Goal: Communication & Community: Answer question/provide support

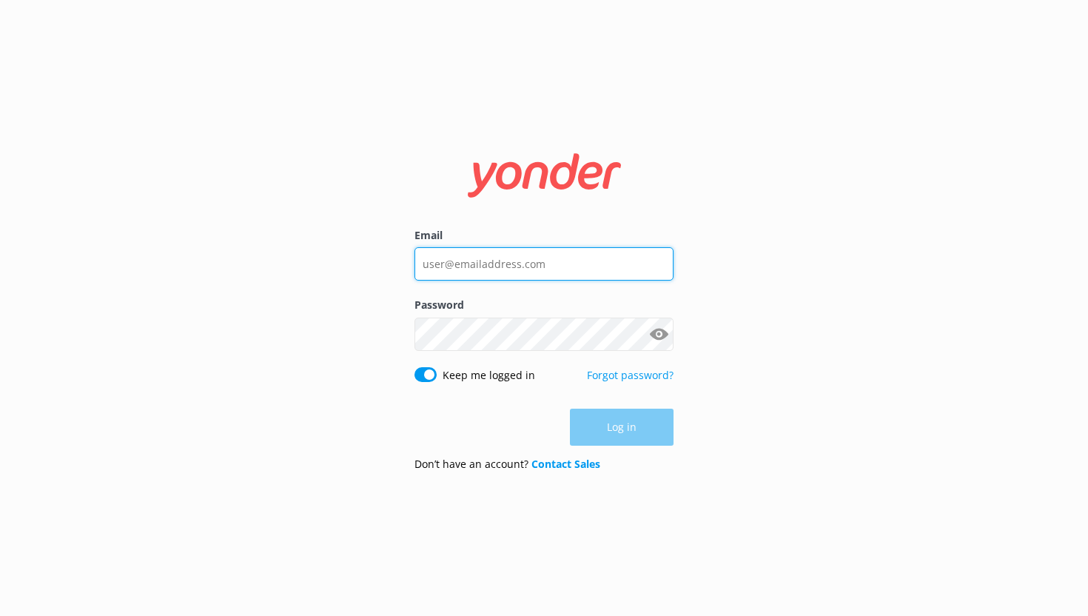
type input "[PERSON_NAME][EMAIL_ADDRESS][DOMAIN_NAME]"
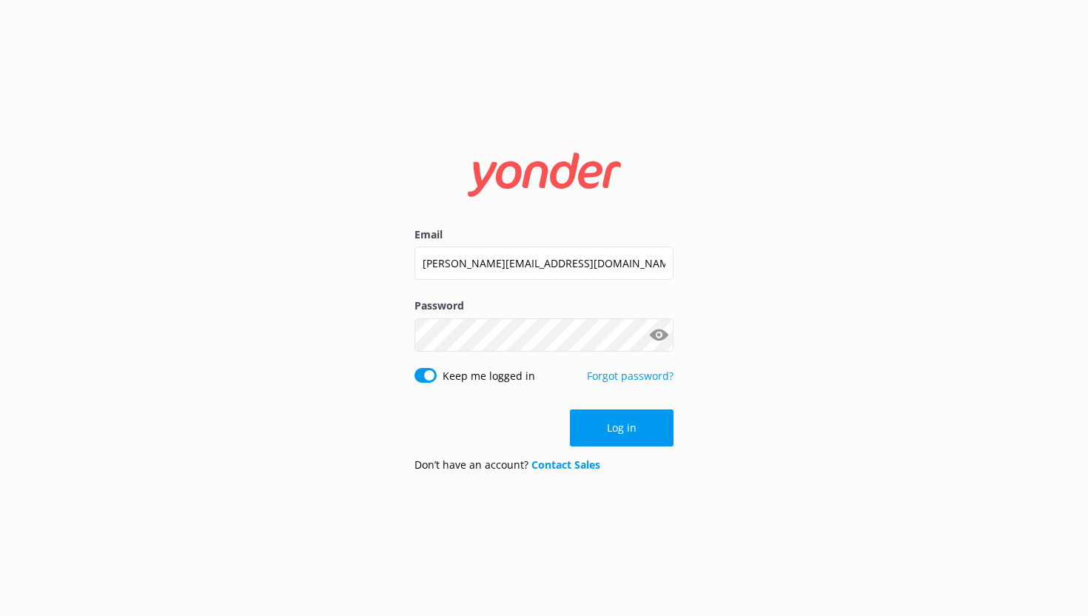
click at [605, 422] on div "Log in" at bounding box center [543, 427] width 259 height 37
click at [626, 428] on button "Log in" at bounding box center [622, 427] width 104 height 37
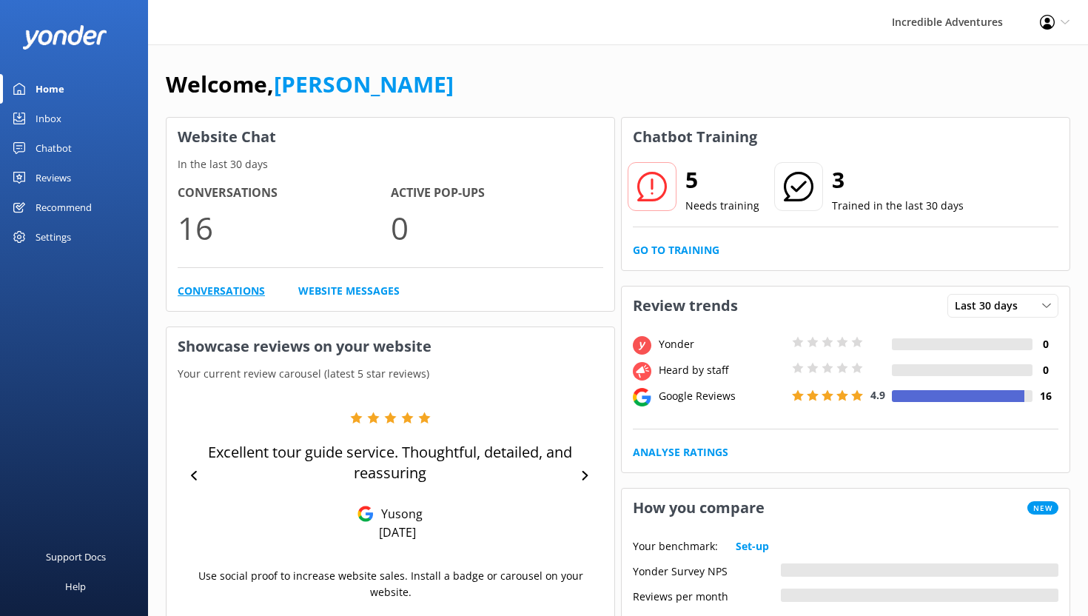
click at [211, 290] on link "Conversations" at bounding box center [221, 291] width 87 height 16
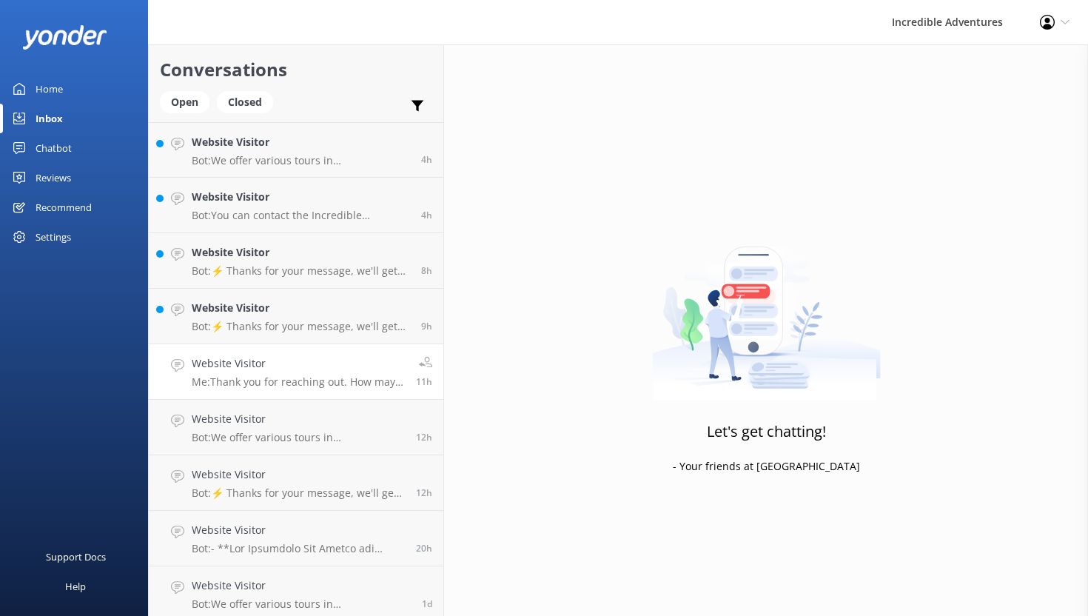
click at [322, 363] on h4 "Website Visitor" at bounding box center [298, 363] width 213 height 16
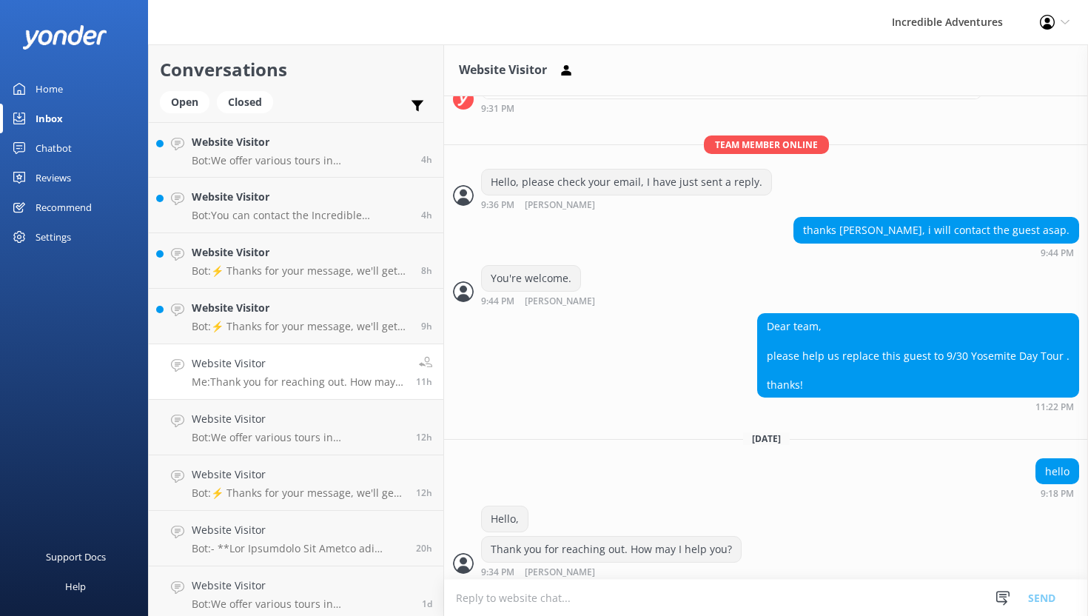
scroll to position [415, 0]
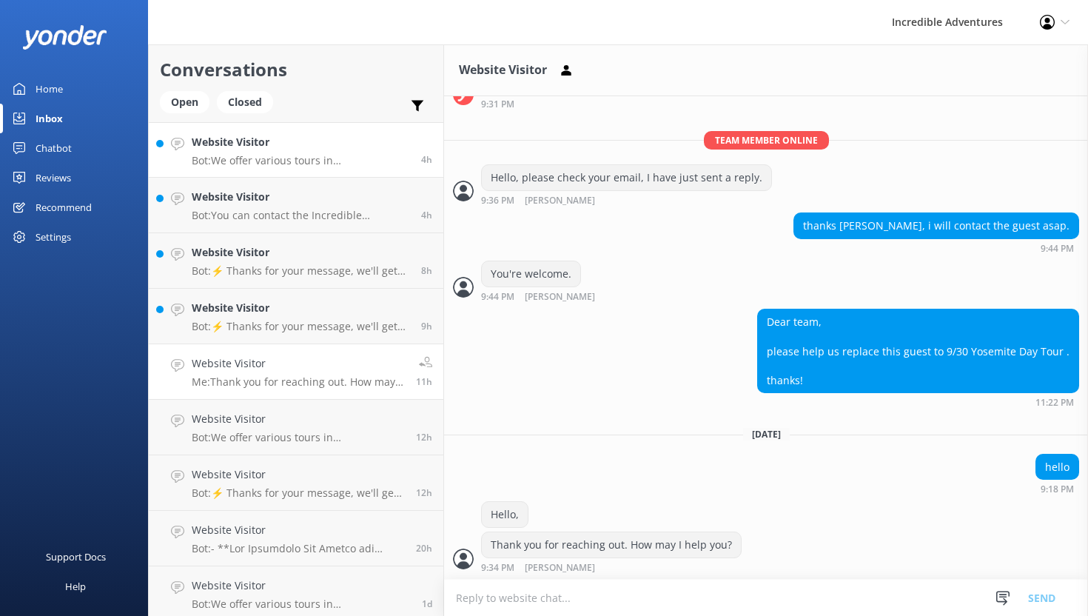
click at [313, 150] on h4 "Website Visitor" at bounding box center [301, 142] width 218 height 16
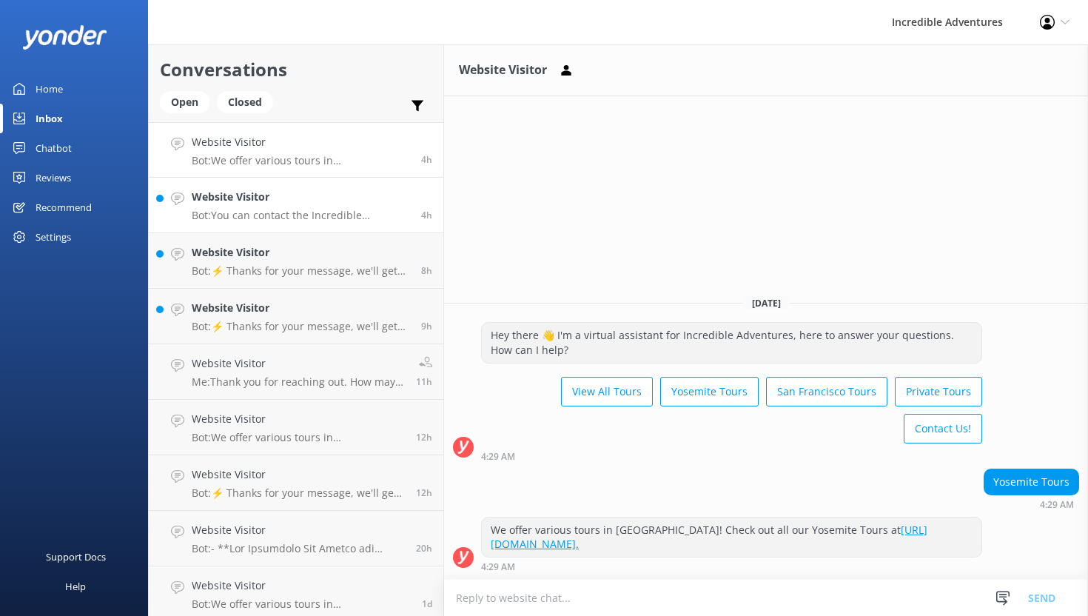
click at [329, 190] on h4 "Website Visitor" at bounding box center [301, 197] width 218 height 16
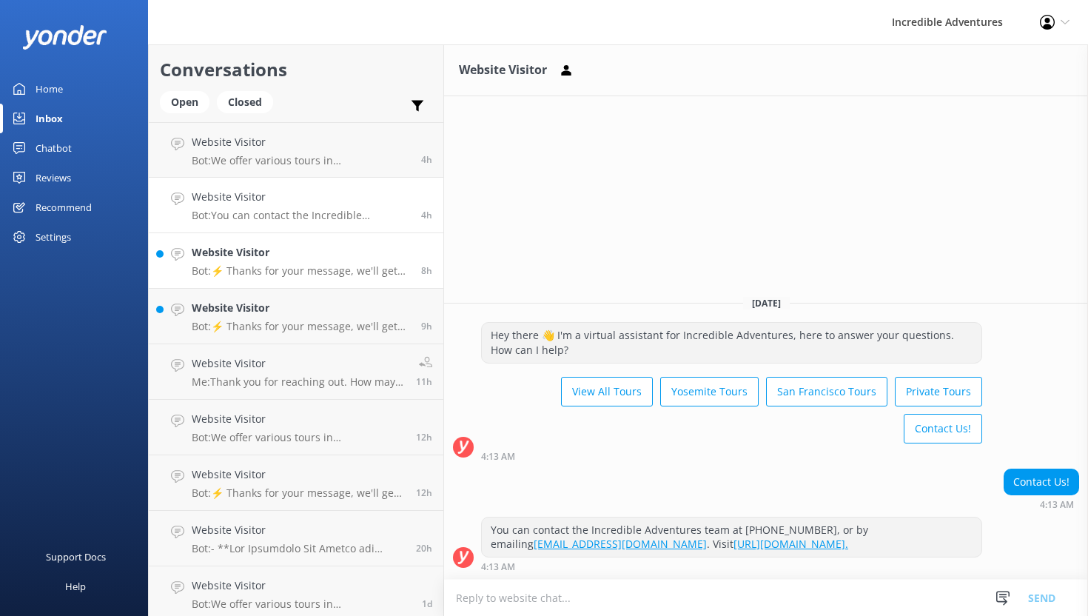
click at [328, 260] on h4 "Website Visitor" at bounding box center [301, 252] width 218 height 16
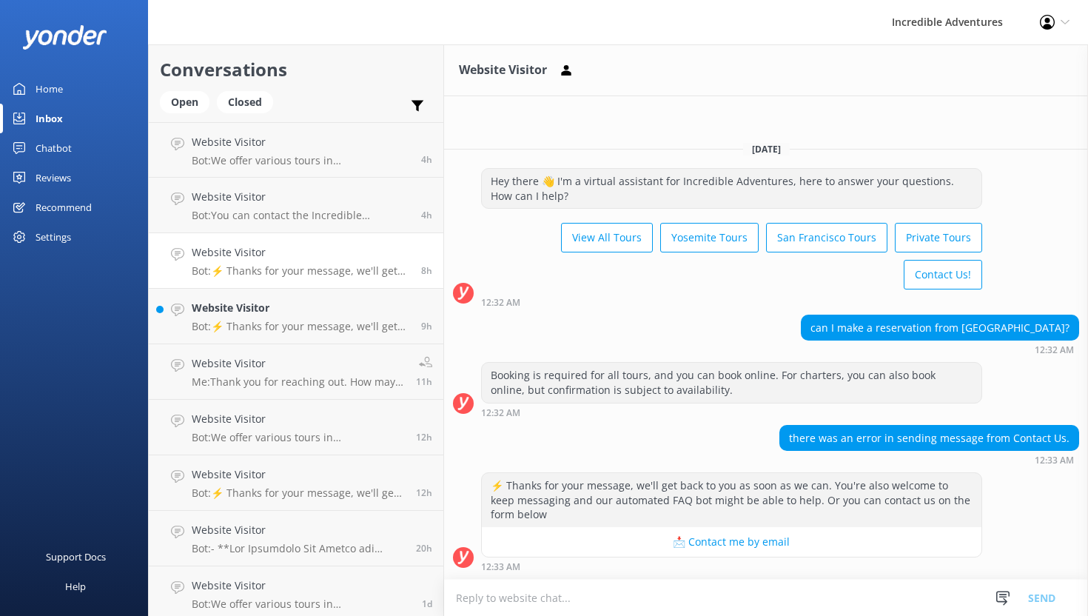
click at [729, 541] on button "📩 Contact me by email" at bounding box center [731, 542] width 499 height 30
click at [735, 542] on button "📩 Contact me by email" at bounding box center [731, 542] width 499 height 30
click at [363, 323] on p "Bot: ⚡ Thanks for your message, we'll get back to you as soon as we can. You're…" at bounding box center [301, 326] width 218 height 13
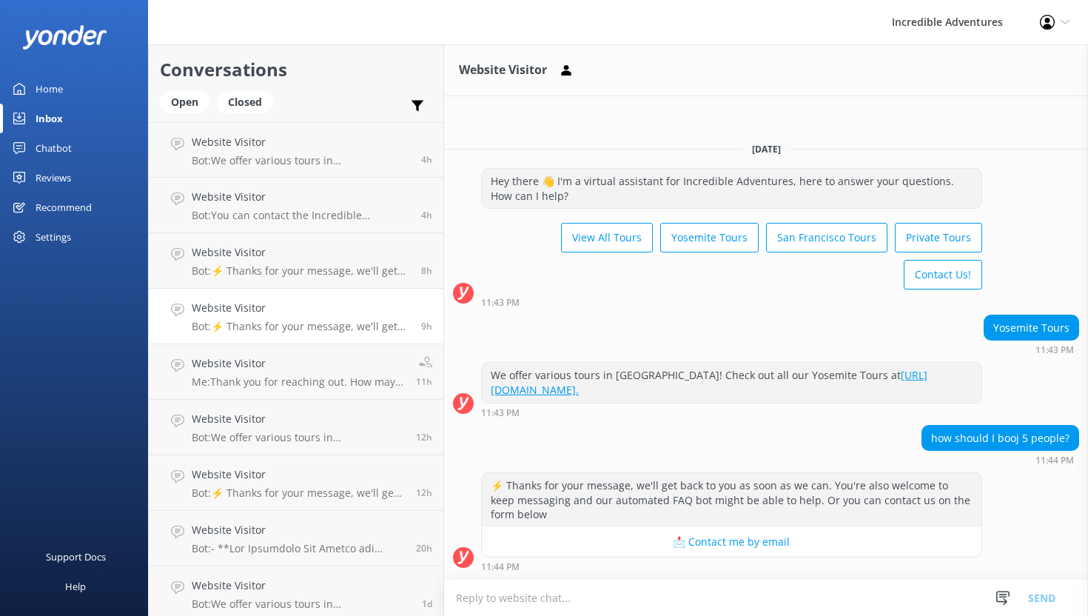
click at [764, 540] on button "📩 Contact me by email" at bounding box center [731, 542] width 499 height 30
